Goal: Check status: Check status

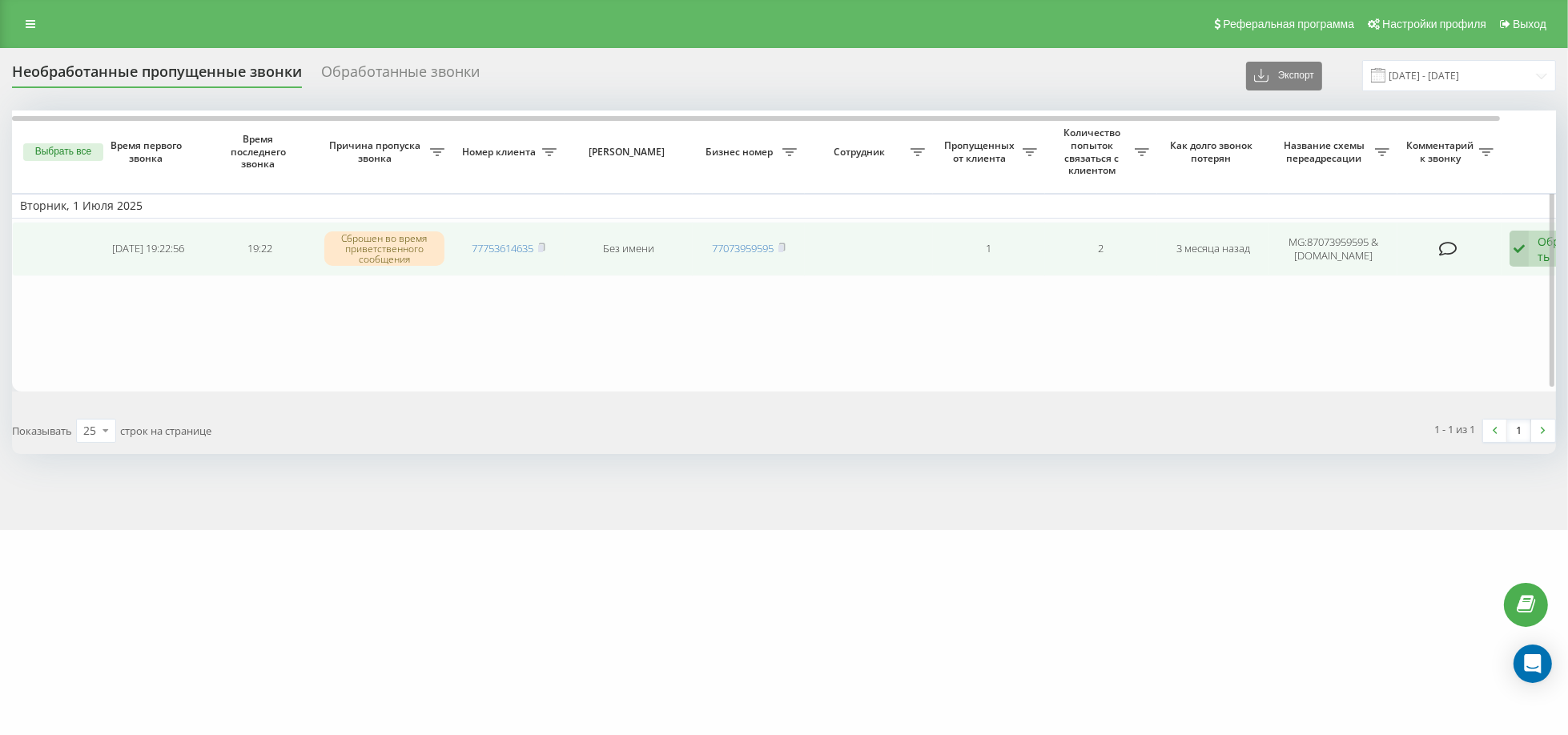
click at [1528, 241] on icon at bounding box center [1519, 249] width 19 height 37
click at [1400, 316] on div "Связался с клиентом с помощью другого канала" at bounding box center [1447, 311] width 307 height 29
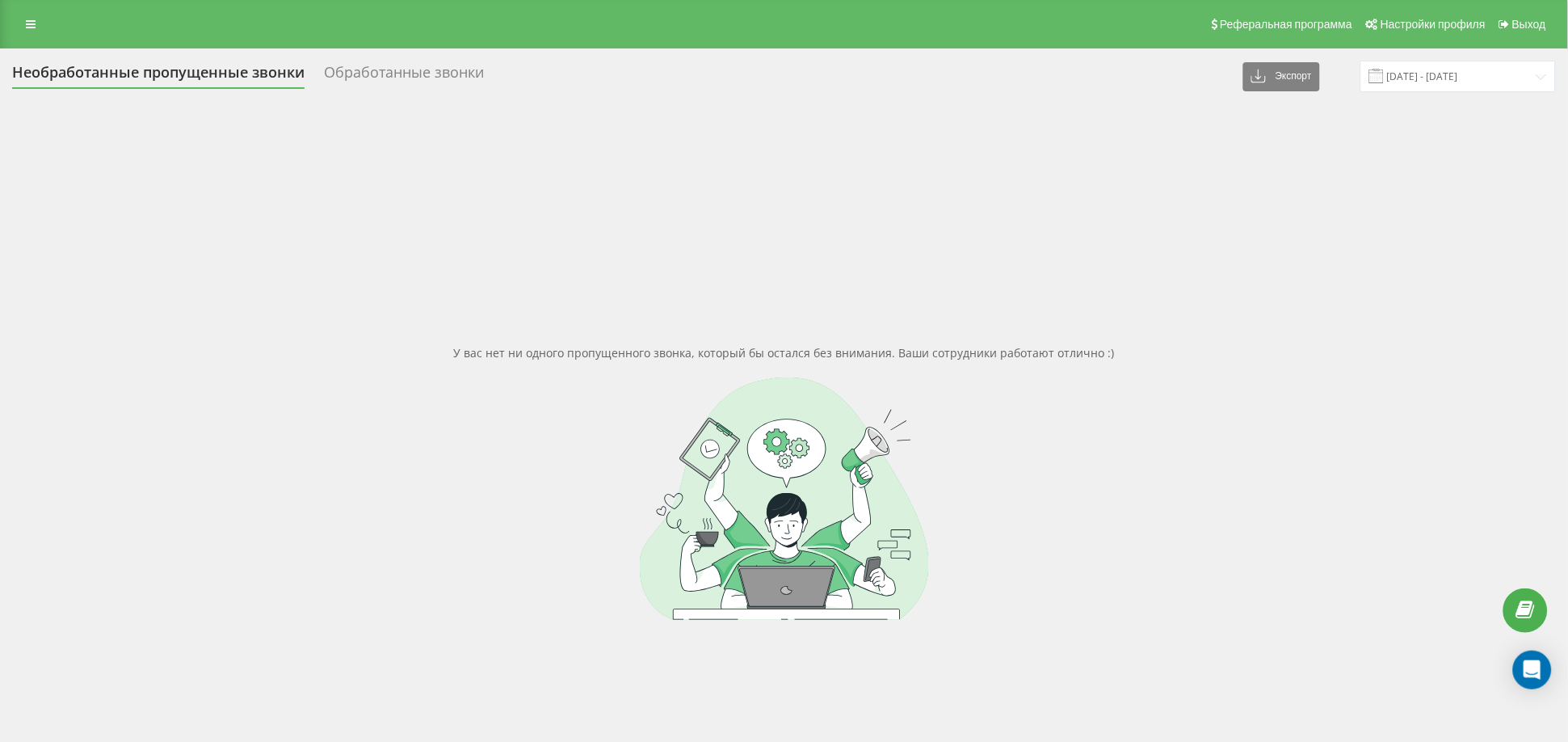
drag, startPoint x: 21, startPoint y: 31, endPoint x: 36, endPoint y: 51, distance: 25.0
click at [21, 31] on link at bounding box center [31, 24] width 30 height 23
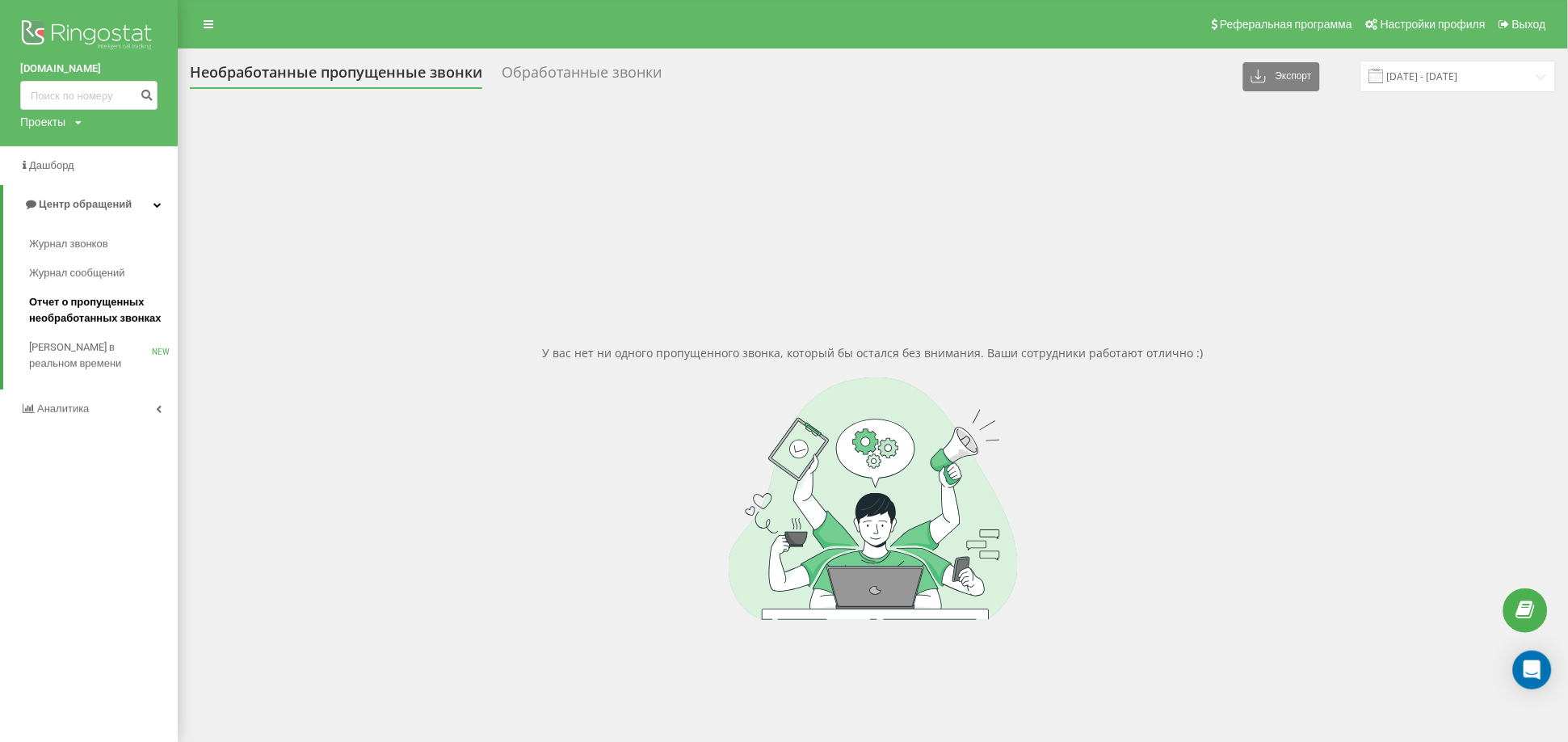
click at [97, 308] on span "Отчет о пропущенных необработанных звонках" at bounding box center [100, 310] width 140 height 32
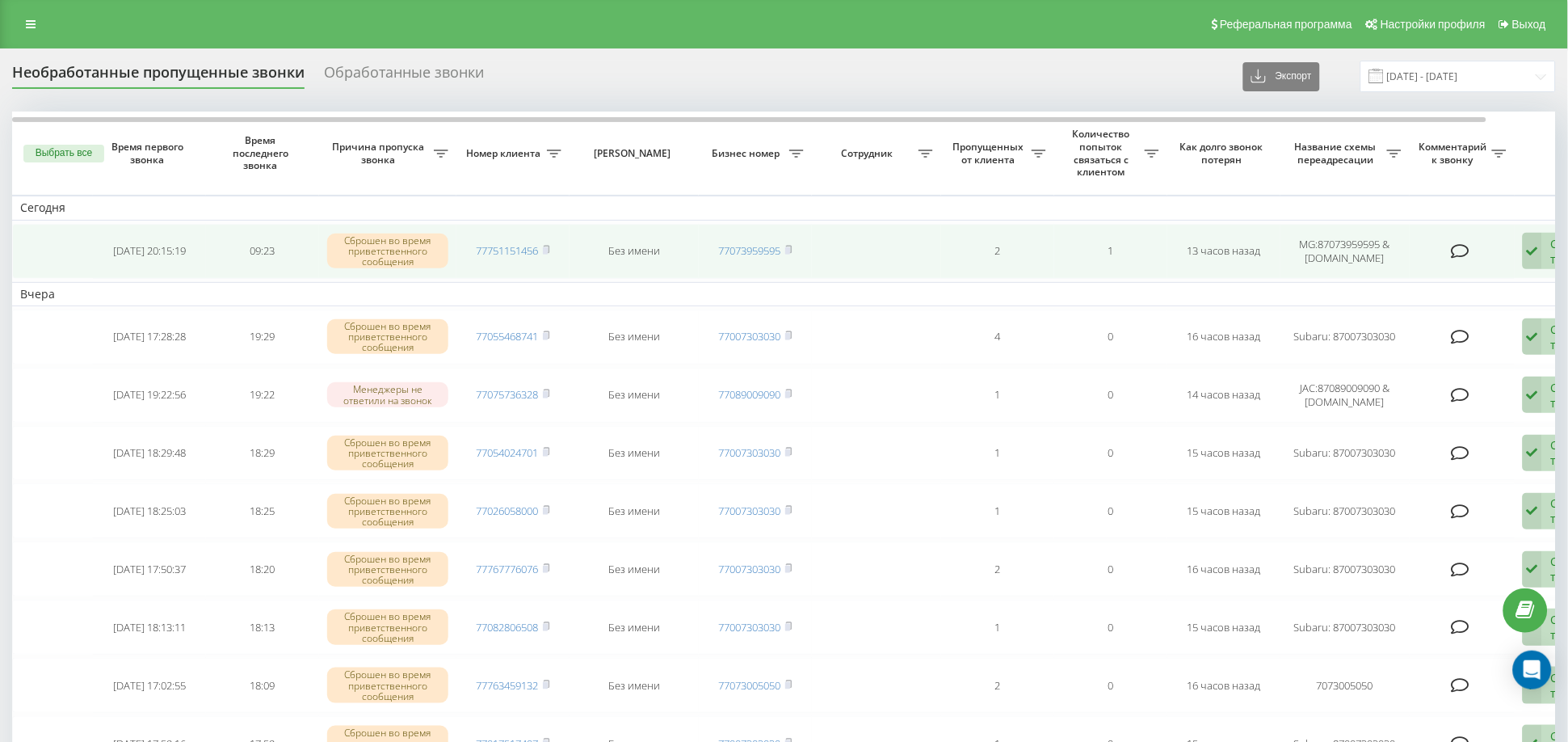
click at [1538, 249] on icon at bounding box center [1532, 251] width 19 height 37
click at [1433, 306] on span "Связался с клиентом с помощью другого канала" at bounding box center [1453, 313] width 271 height 16
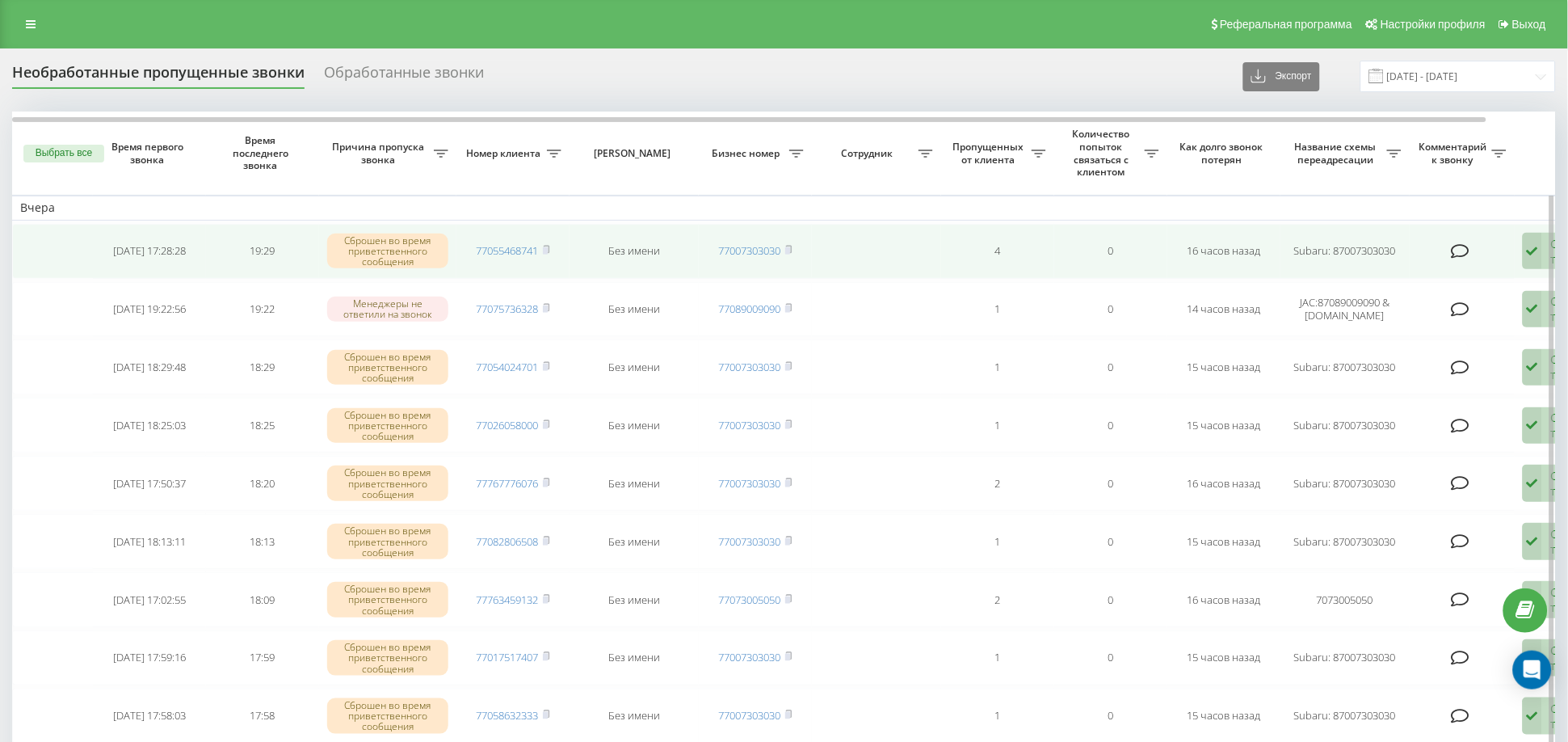
click at [1542, 256] on icon at bounding box center [1532, 251] width 19 height 37
click at [1380, 314] on span "Связался с клиентом с помощью другого канала" at bounding box center [1453, 313] width 271 height 16
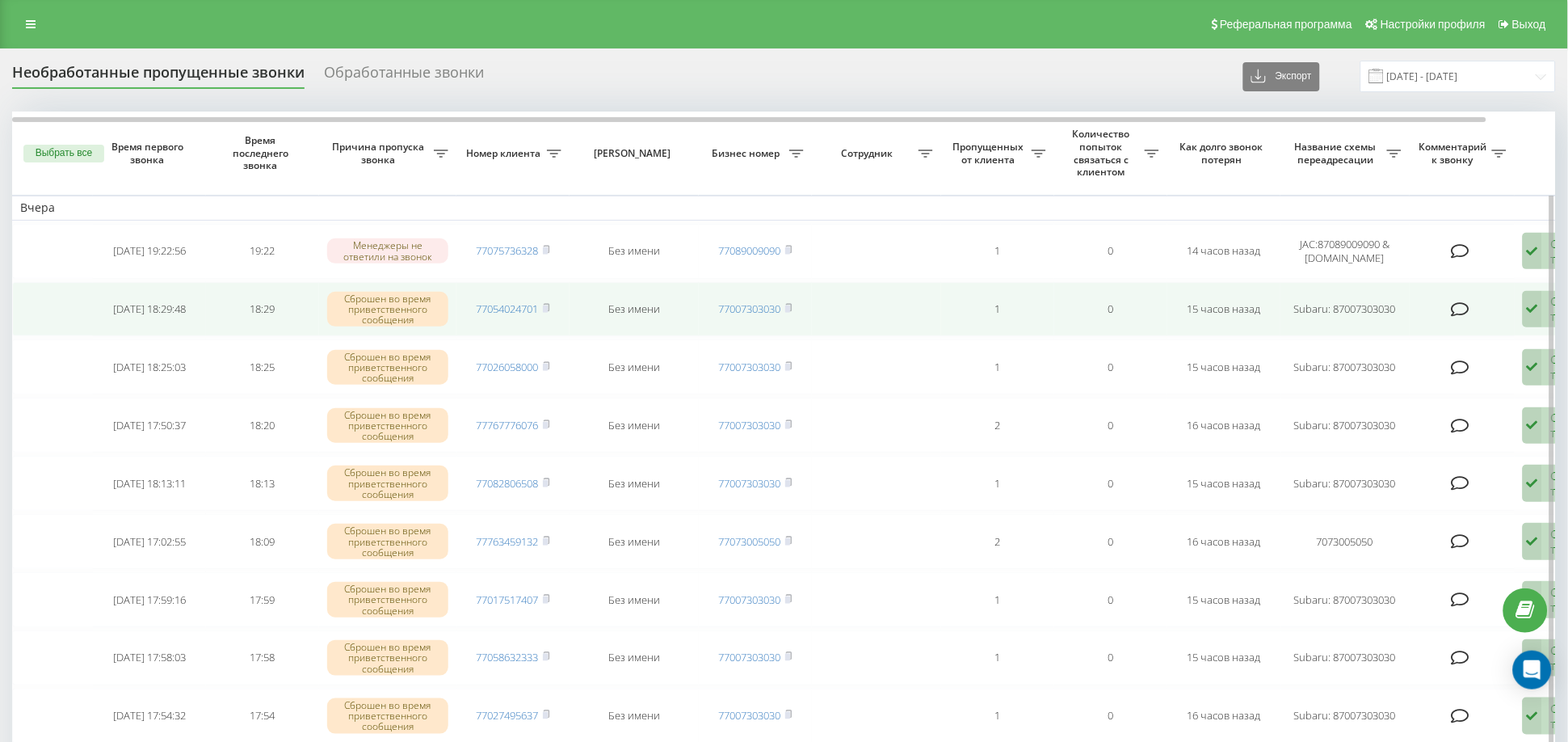
click at [1541, 312] on icon at bounding box center [1532, 310] width 19 height 37
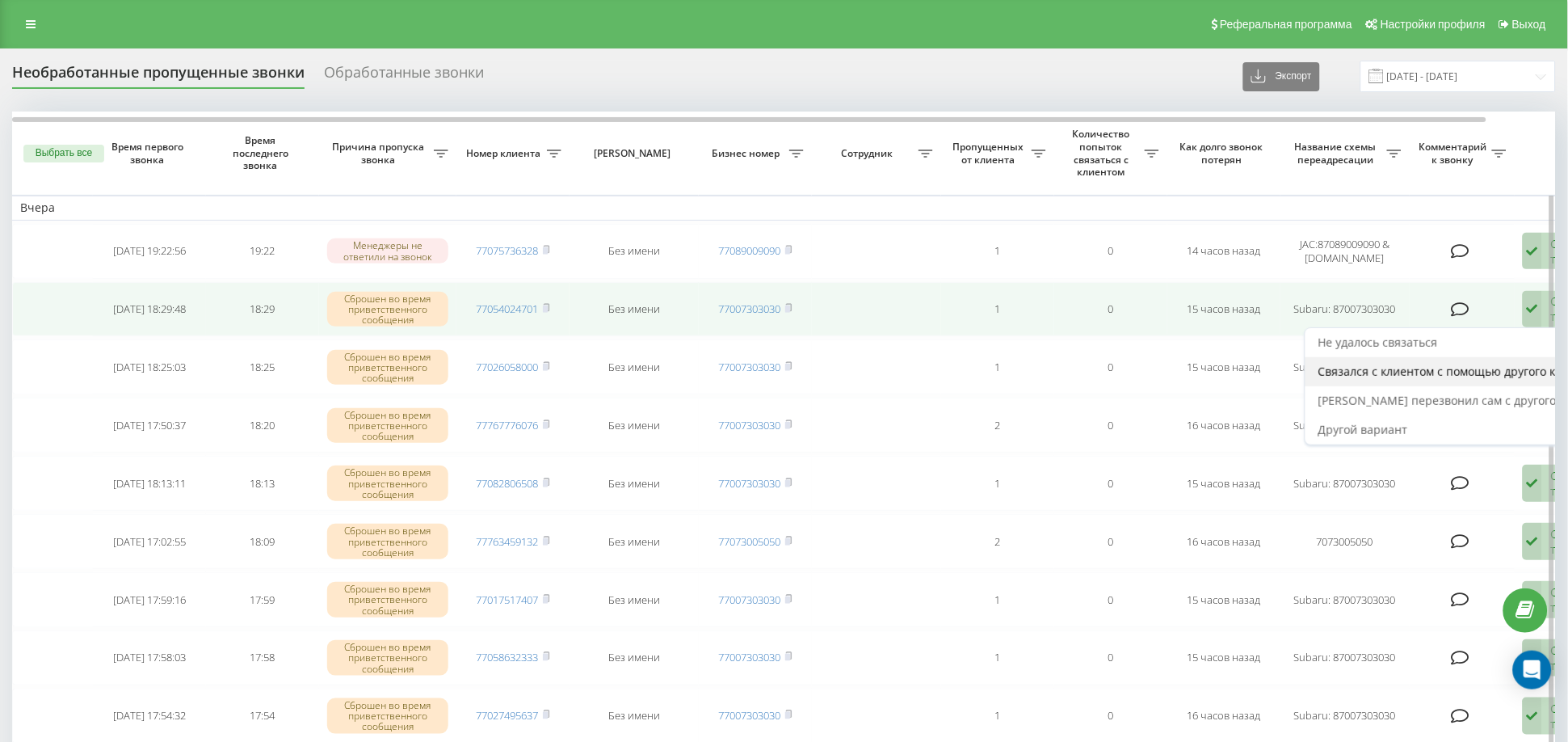
click at [1417, 364] on span "Связался с клиентом с помощью другого канала" at bounding box center [1453, 371] width 271 height 16
